Goal: Information Seeking & Learning: Learn about a topic

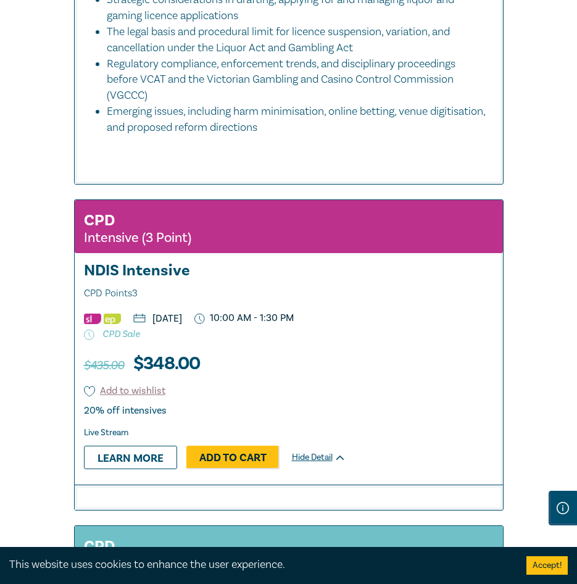
scroll to position [2222, 0]
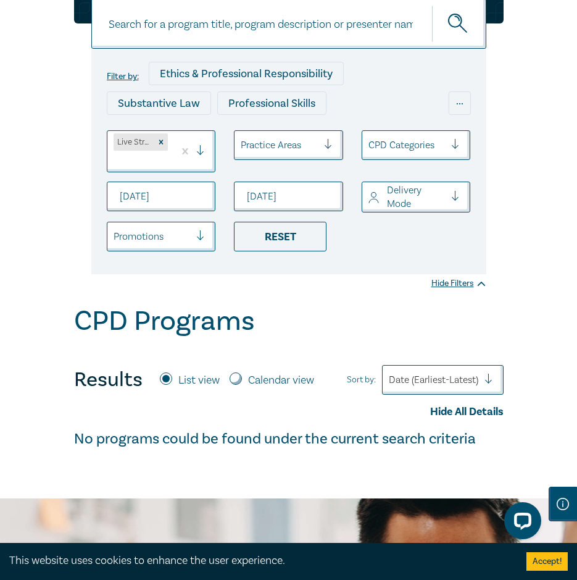
scroll to position [62, 0]
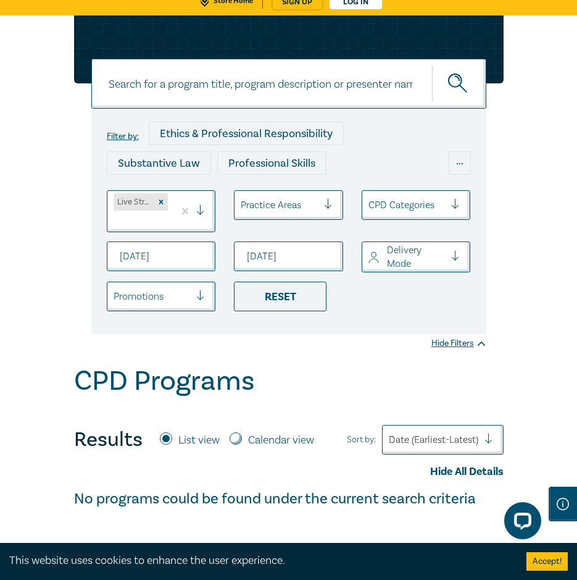
click at [266, 299] on div "Reset" at bounding box center [280, 296] width 93 height 30
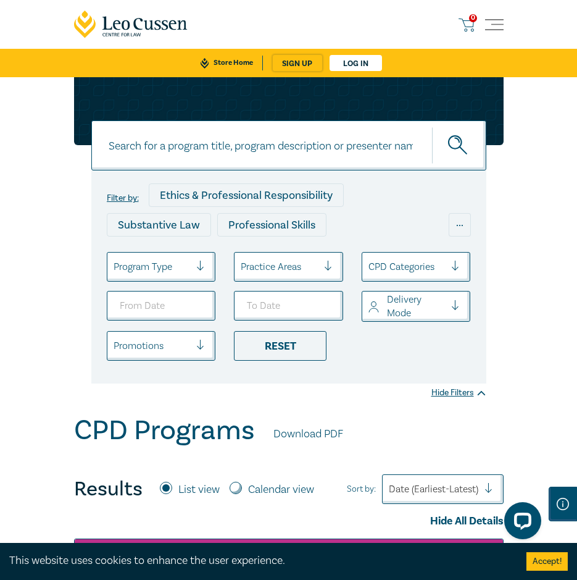
click at [222, 139] on input at bounding box center [288, 145] width 395 height 50
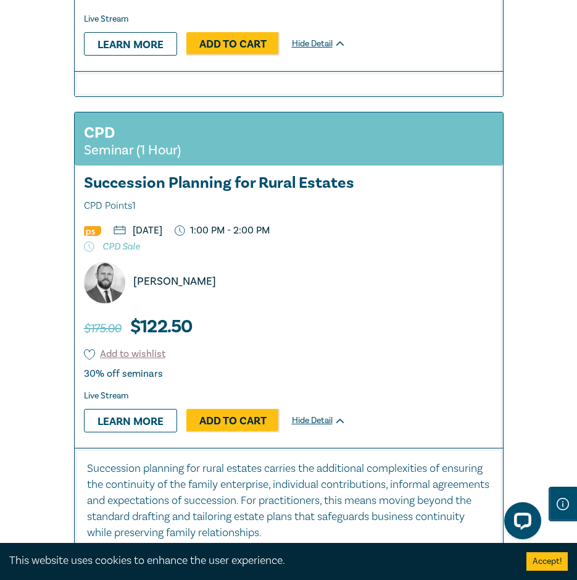
scroll to position [2284, 0]
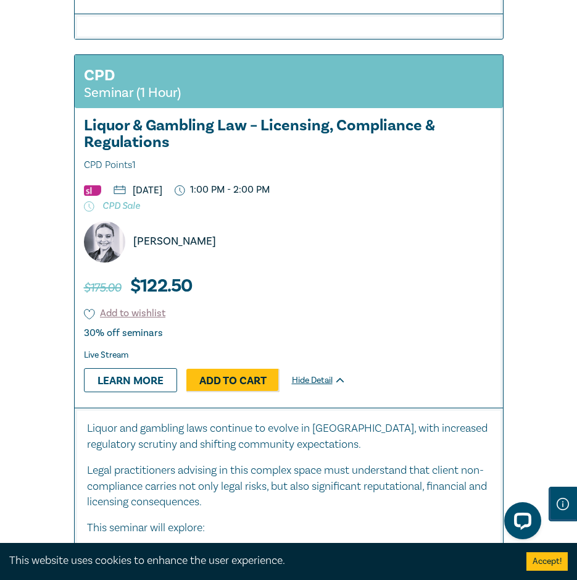
scroll to position [3333, 0]
